Goal: Navigation & Orientation: Find specific page/section

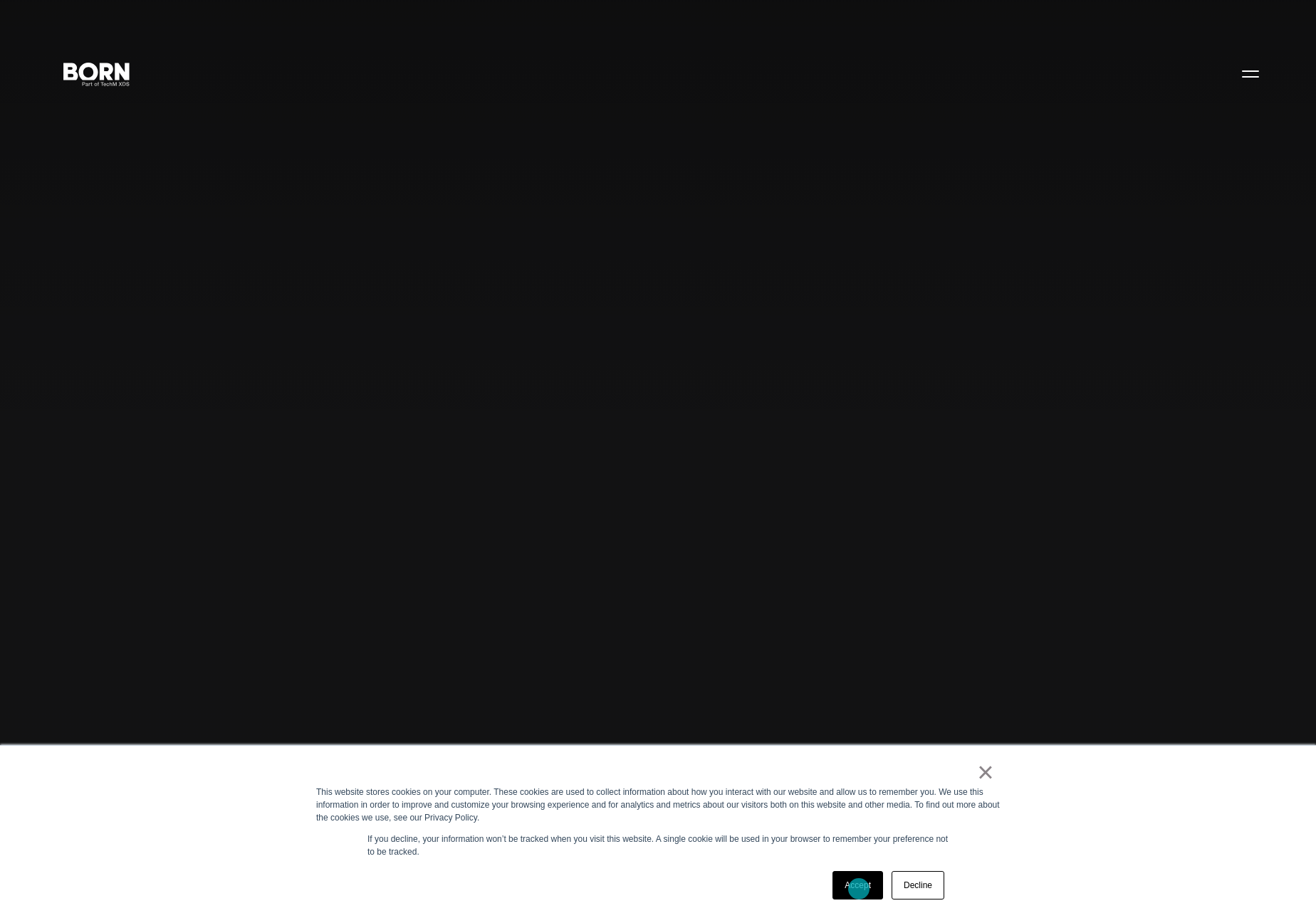
click at [859, 889] on link "Accept" at bounding box center [857, 885] width 50 height 29
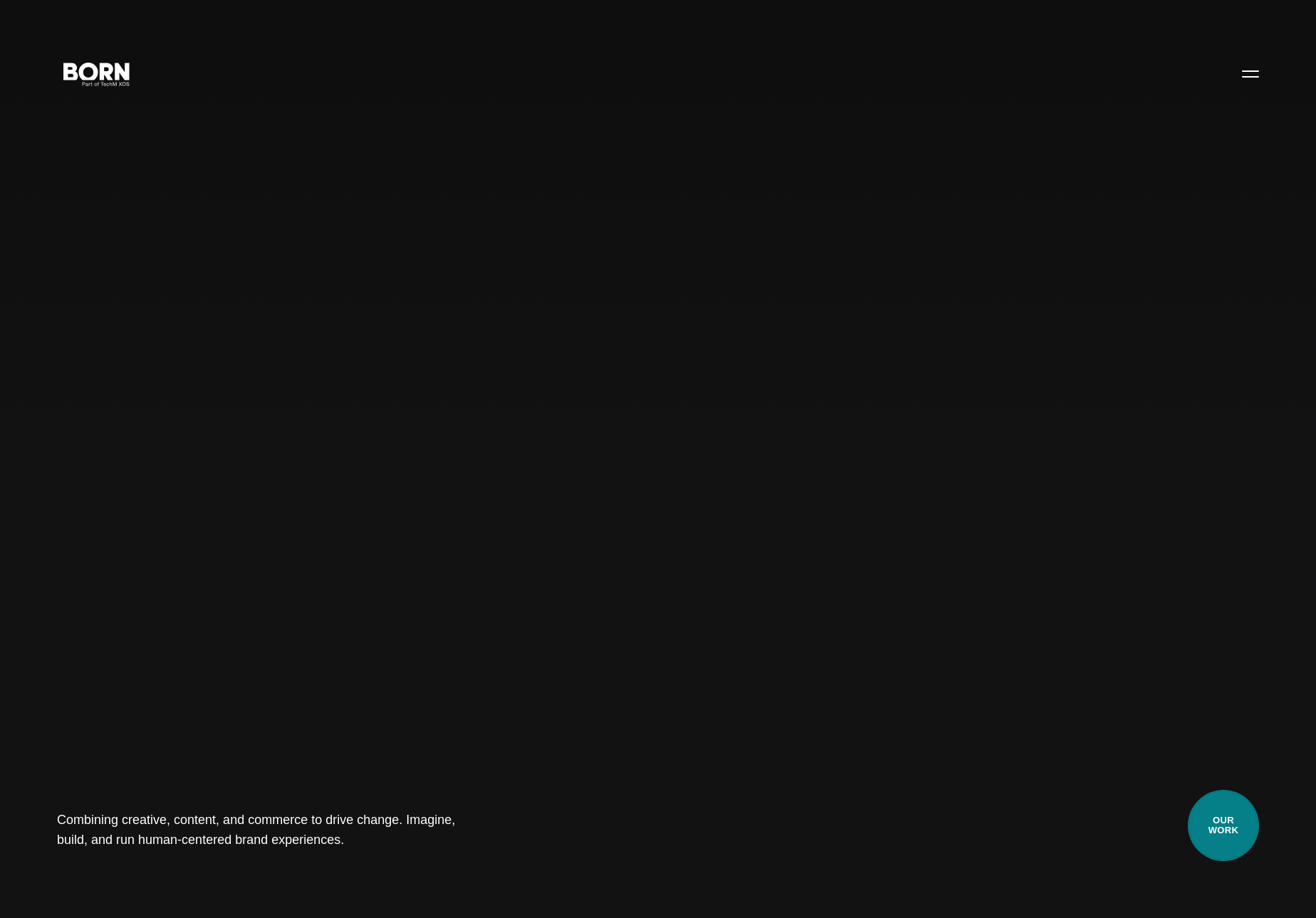
click at [1223, 834] on link "Our Work" at bounding box center [1224, 826] width 71 height 71
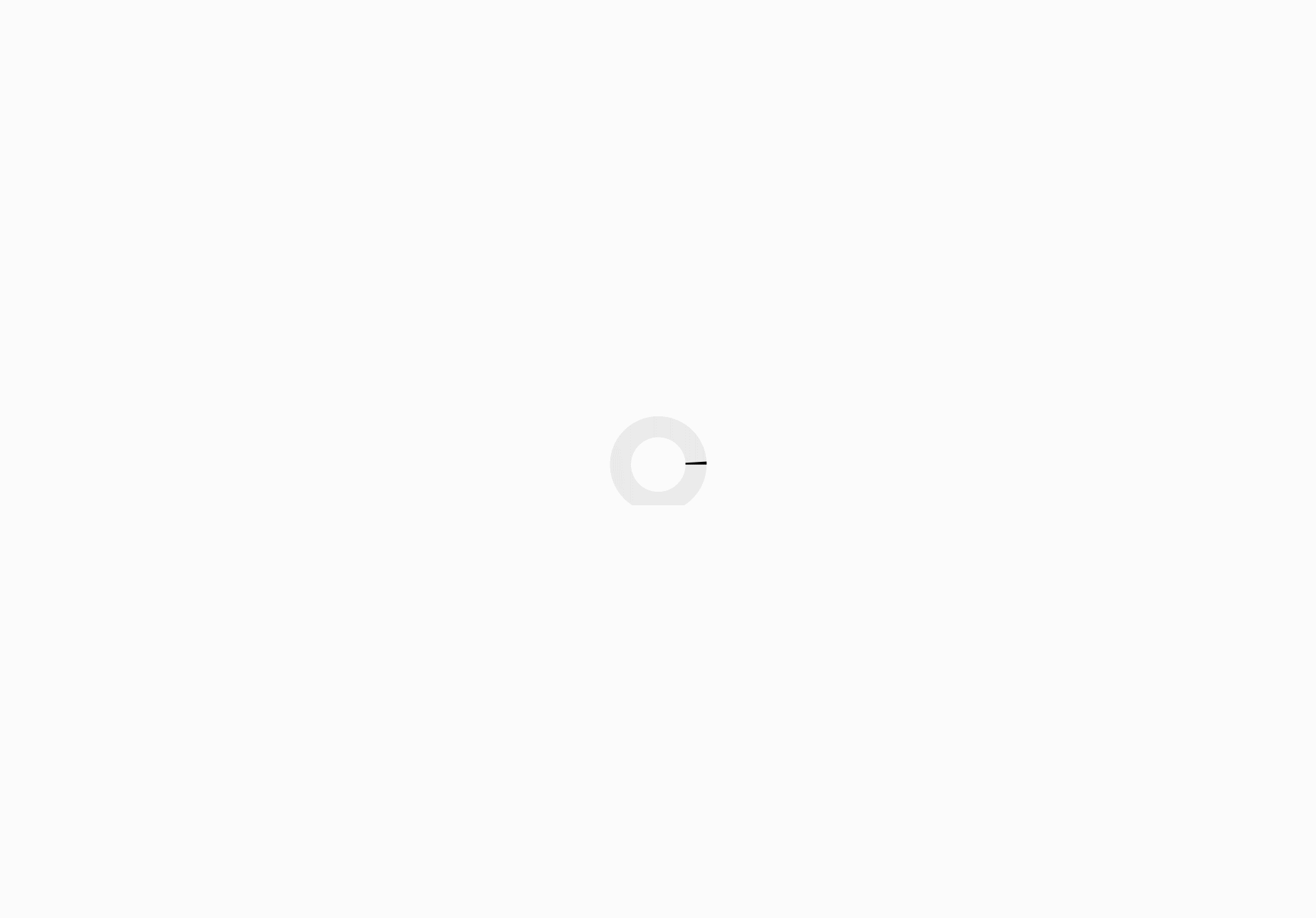
click at [1225, 820] on div at bounding box center [658, 459] width 1316 height 918
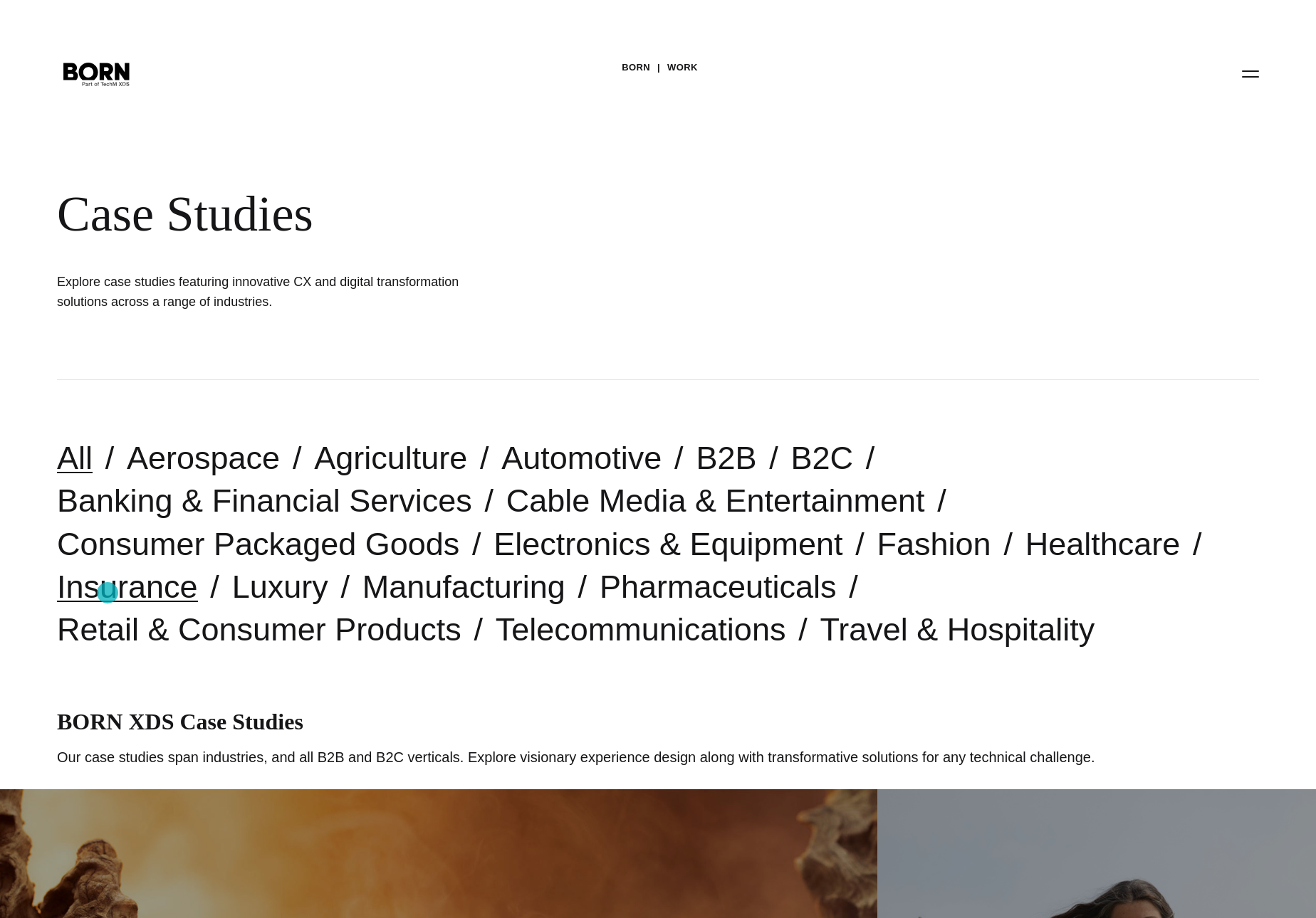
click at [108, 593] on link "Insurance" at bounding box center [128, 586] width 141 height 36
